Goal: Find specific page/section: Find specific page/section

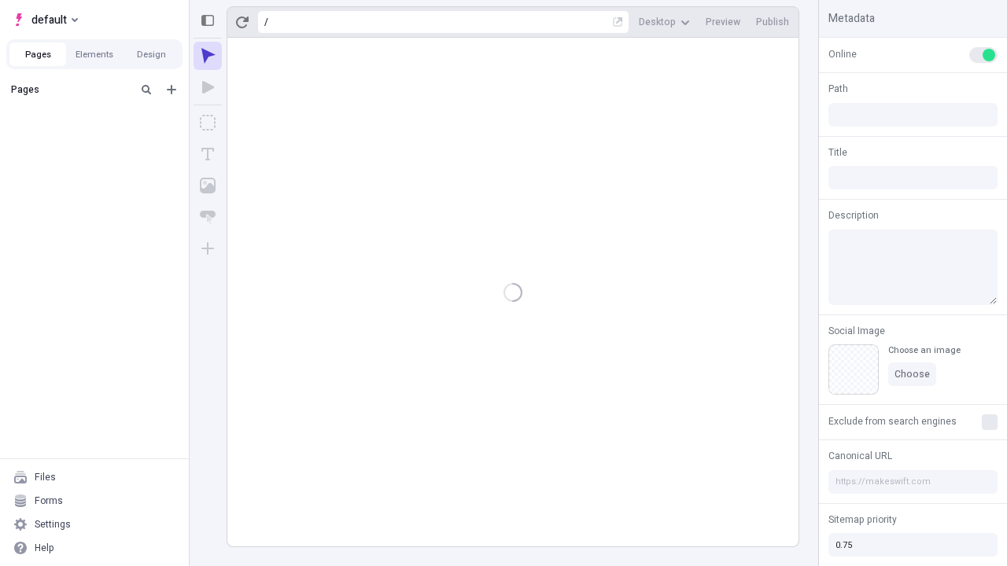
type input "/deep-link-cumque"
